Goal: Transaction & Acquisition: Subscribe to service/newsletter

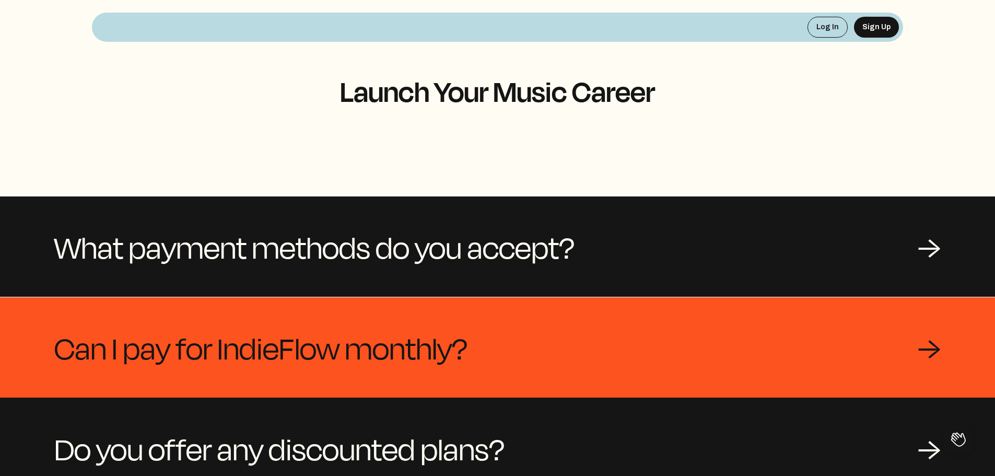
click at [594, 352] on div "Can I pay for IndieFlow monthly? →" at bounding box center [497, 347] width 995 height 100
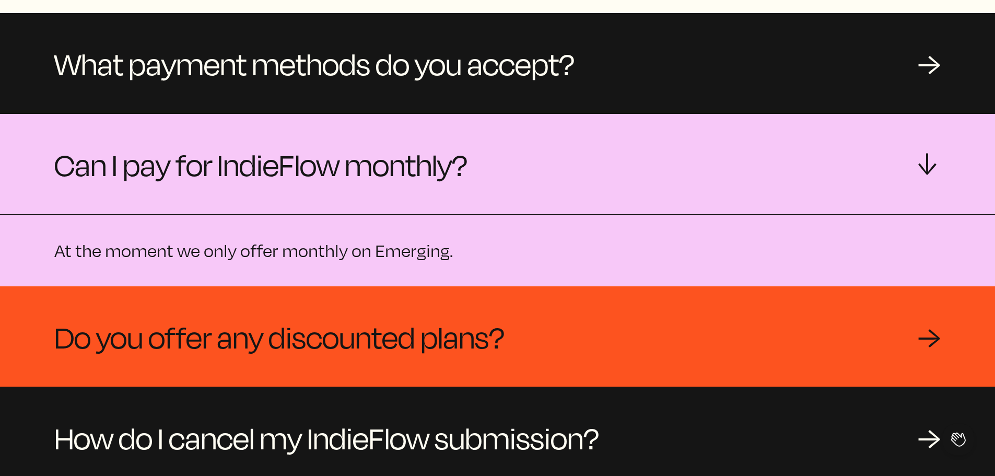
scroll to position [209, 0]
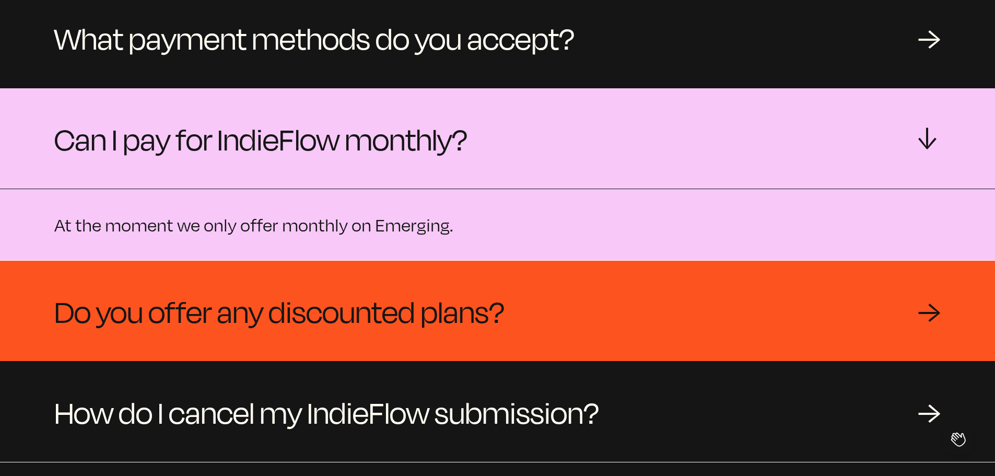
click at [490, 313] on span "Do you offer any discounted plans?" at bounding box center [279, 311] width 450 height 50
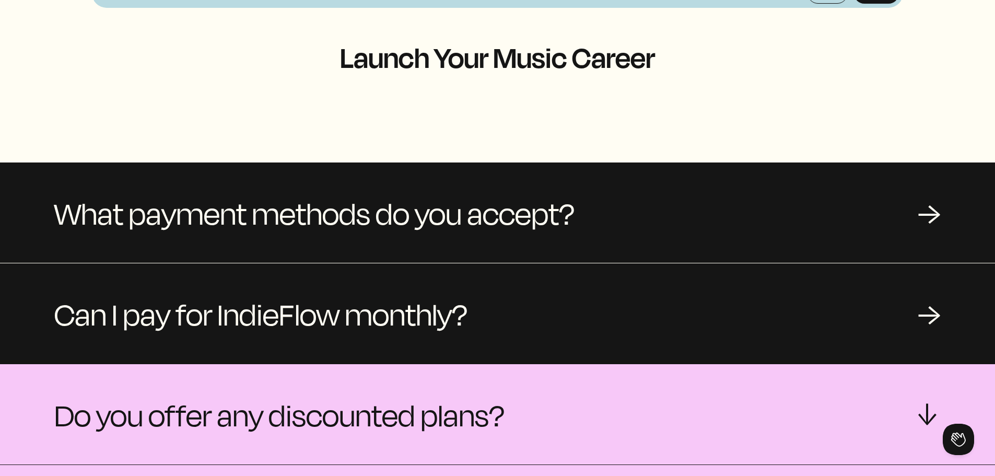
scroll to position [0, 0]
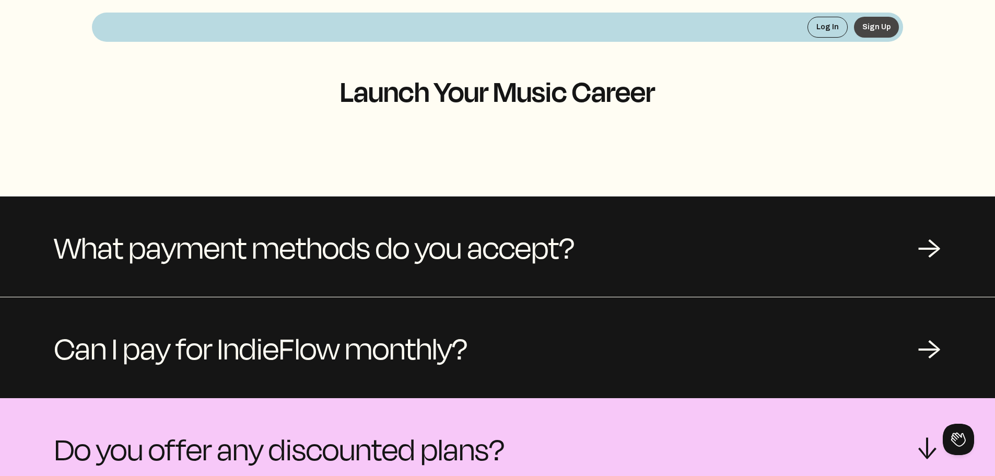
click at [868, 31] on button "Sign Up" at bounding box center [876, 27] width 45 height 21
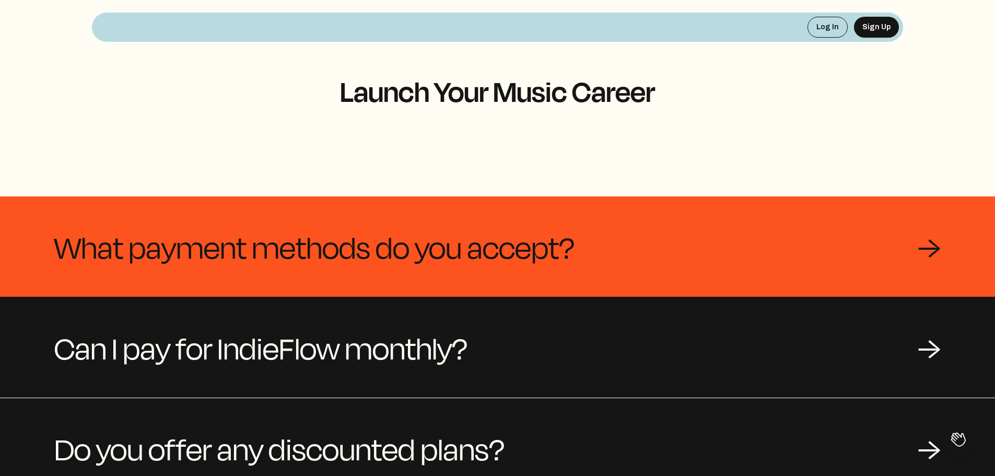
click at [262, 269] on span "What payment methods do you accept?" at bounding box center [314, 246] width 520 height 50
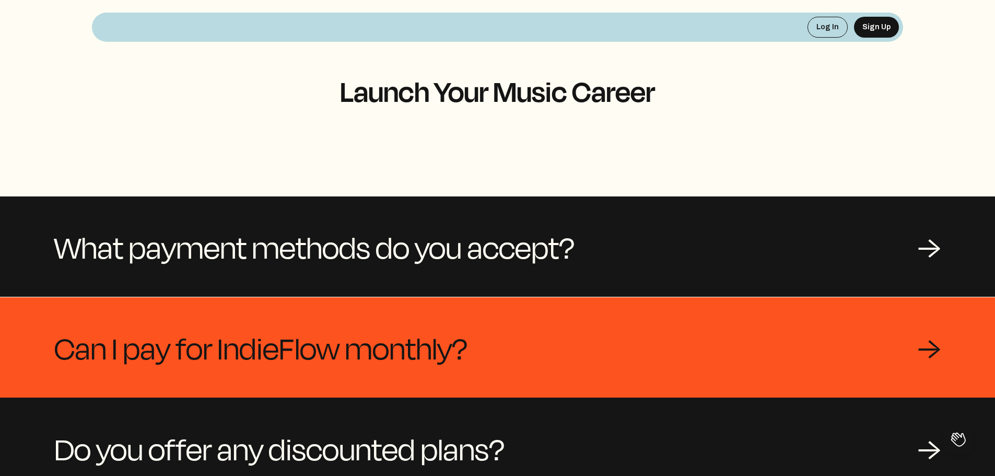
click at [320, 363] on span "Can I pay for IndieFlow monthly?" at bounding box center [260, 347] width 413 height 50
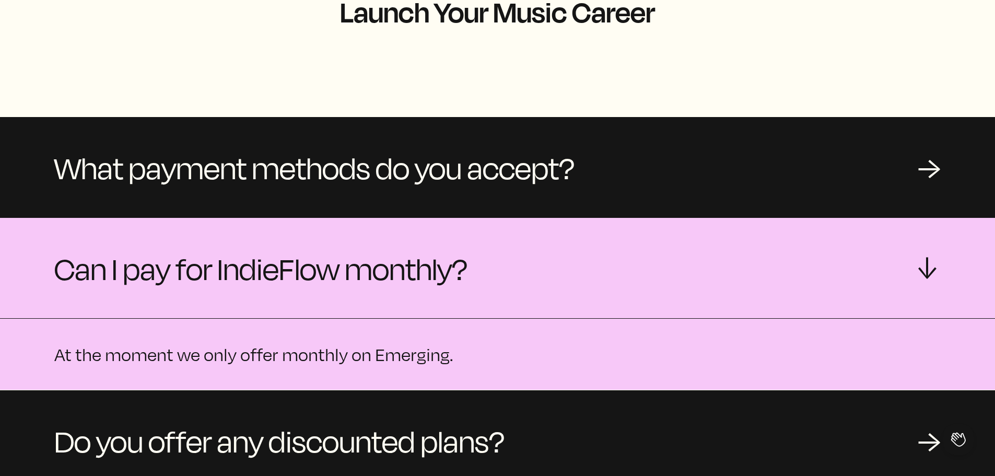
scroll to position [104, 0]
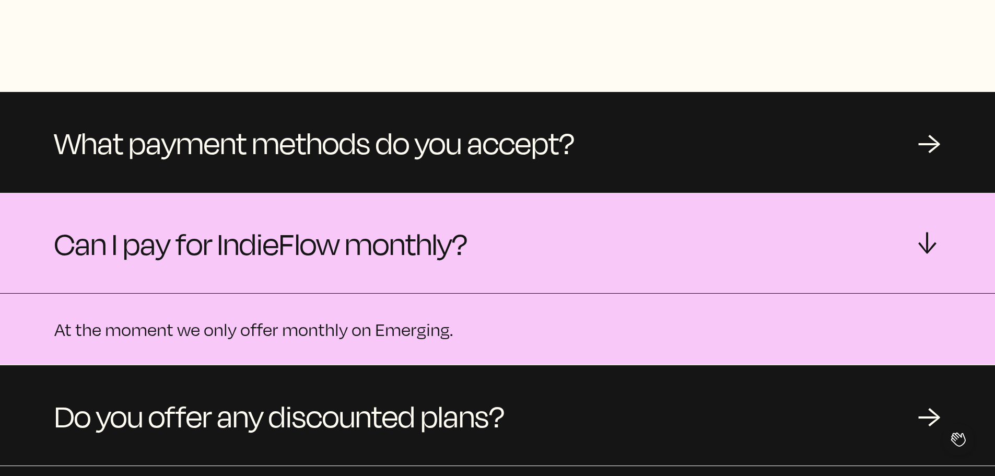
click at [344, 332] on p "At the moment we only offer monthly on Emerging." at bounding box center [497, 329] width 887 height 21
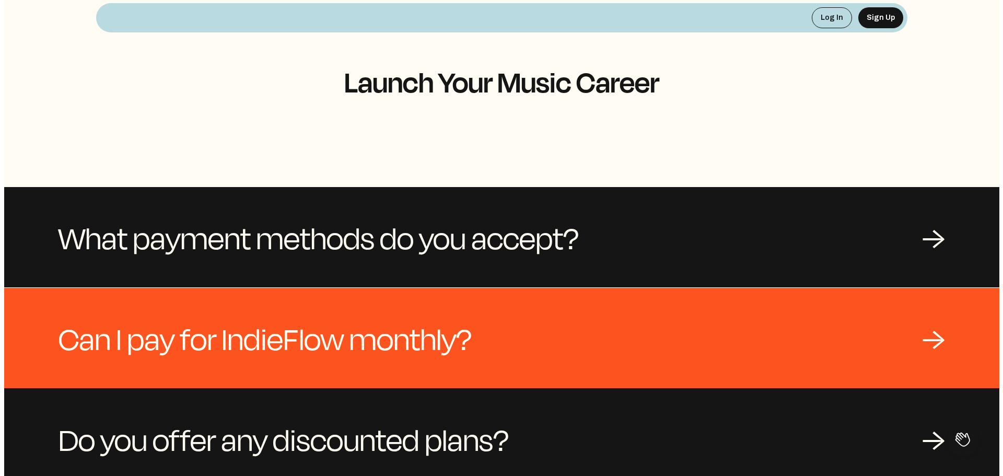
scroll to position [0, 0]
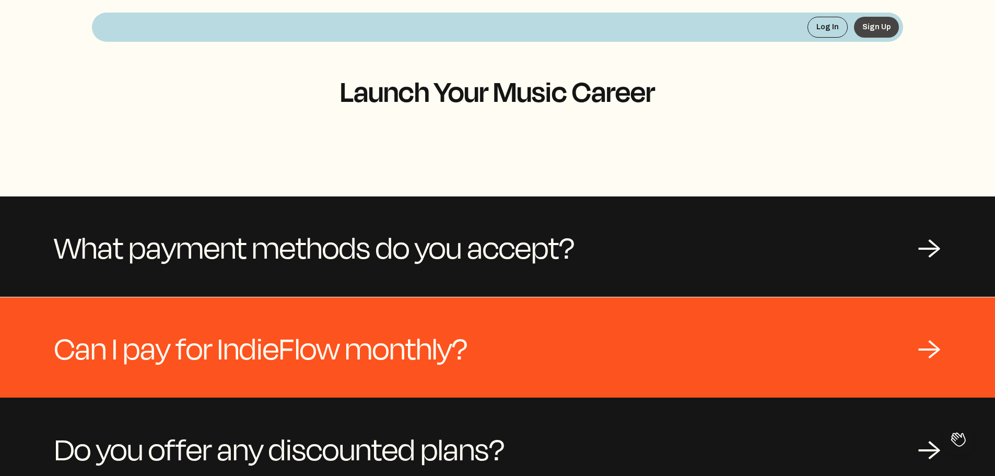
click at [880, 22] on button "Sign Up" at bounding box center [876, 27] width 45 height 21
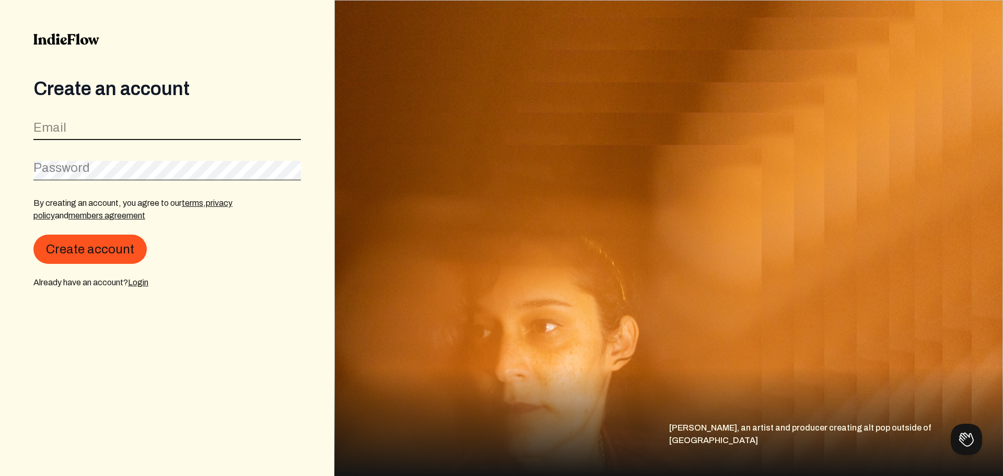
click at [113, 122] on input "email" at bounding box center [166, 130] width 267 height 20
type input "tim@swansongmusic.com"
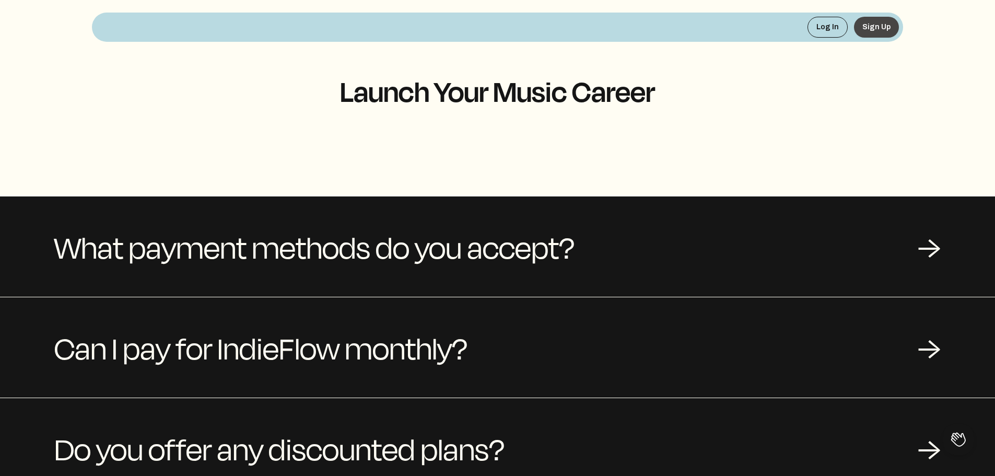
click at [879, 28] on button "Sign Up" at bounding box center [876, 27] width 45 height 21
